Goal: Information Seeking & Learning: Learn about a topic

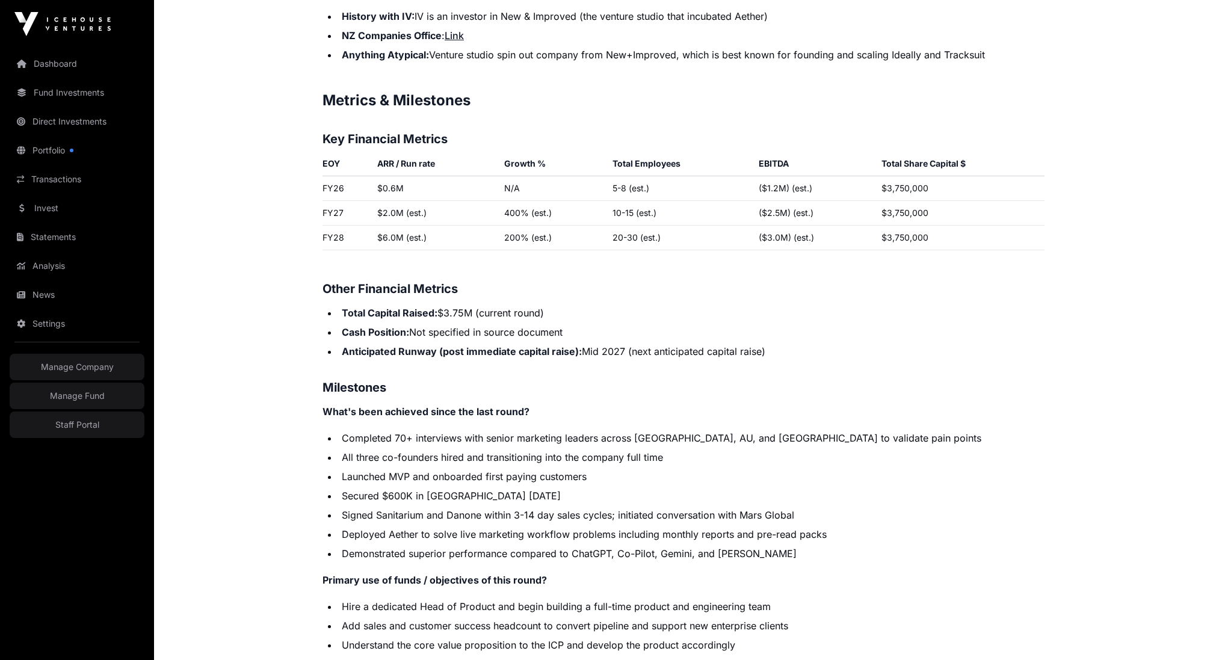
scroll to position [1914, 0]
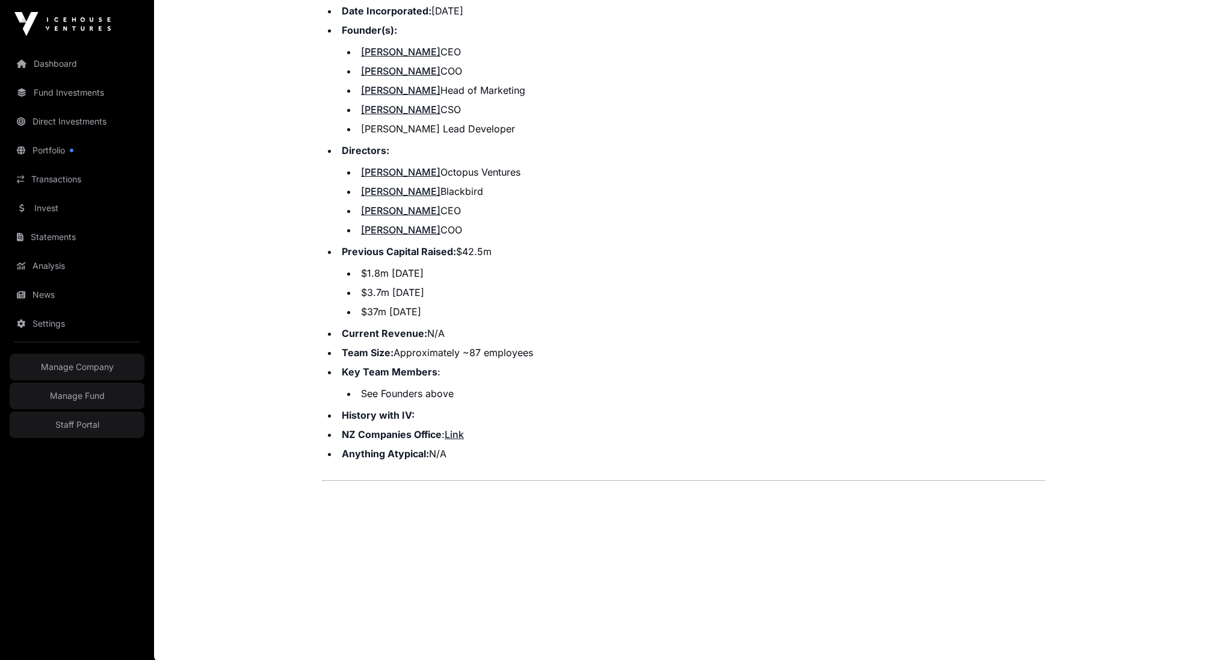
scroll to position [1260, 0]
